Goal: Task Accomplishment & Management: Use online tool/utility

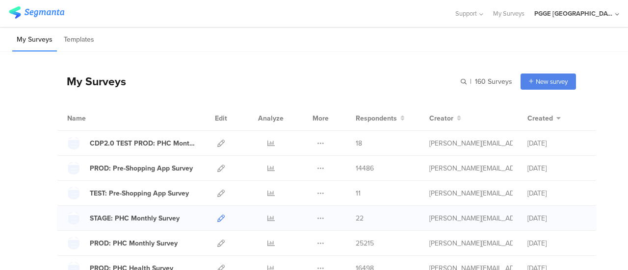
click at [217, 215] on icon at bounding box center [220, 218] width 7 height 7
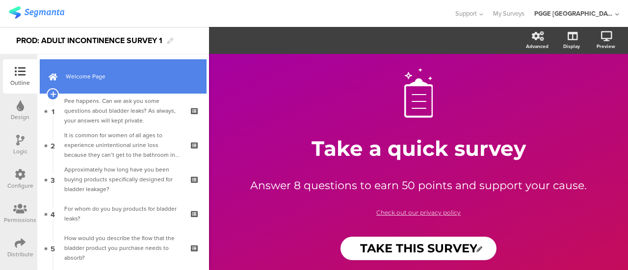
click at [138, 75] on span "Welcome Page" at bounding box center [129, 77] width 126 height 10
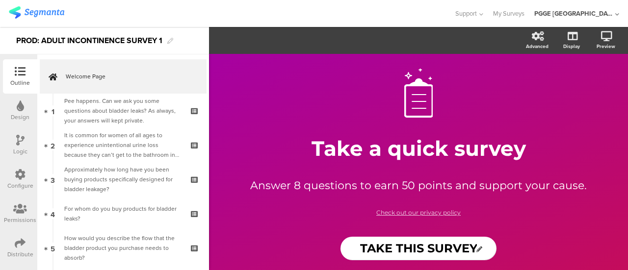
click at [20, 146] on icon at bounding box center [20, 140] width 8 height 11
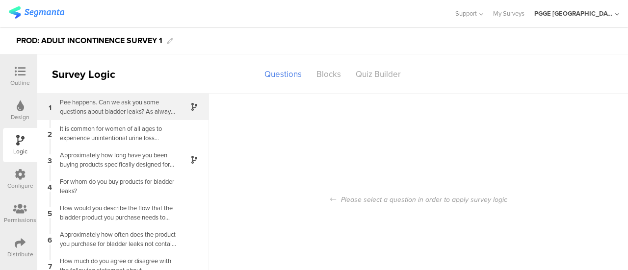
click at [142, 106] on div "Pee happens. Can we ask you some questions about bladder leaks? As always, your…" at bounding box center [115, 107] width 123 height 19
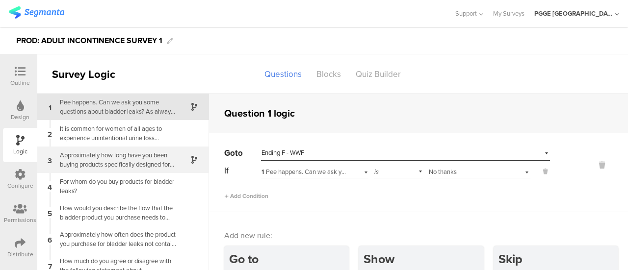
click at [138, 158] on div "Approximately how long have you been buying products specifically designed for …" at bounding box center [115, 160] width 123 height 19
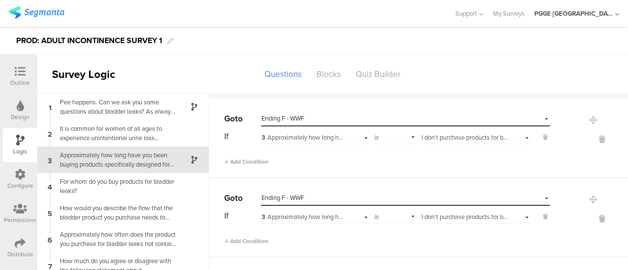
scroll to position [49, 0]
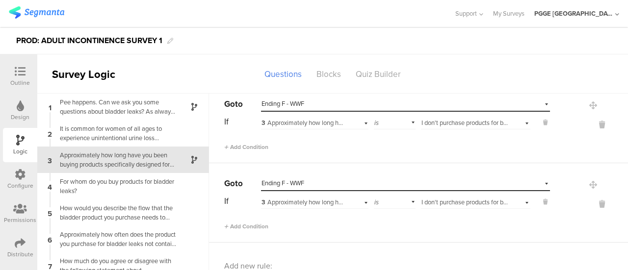
click at [19, 66] on icon at bounding box center [20, 71] width 11 height 11
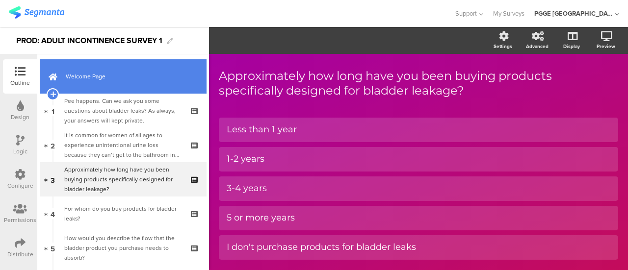
click at [112, 84] on link "Welcome Page" at bounding box center [123, 76] width 167 height 34
